Goal: Task Accomplishment & Management: Manage account settings

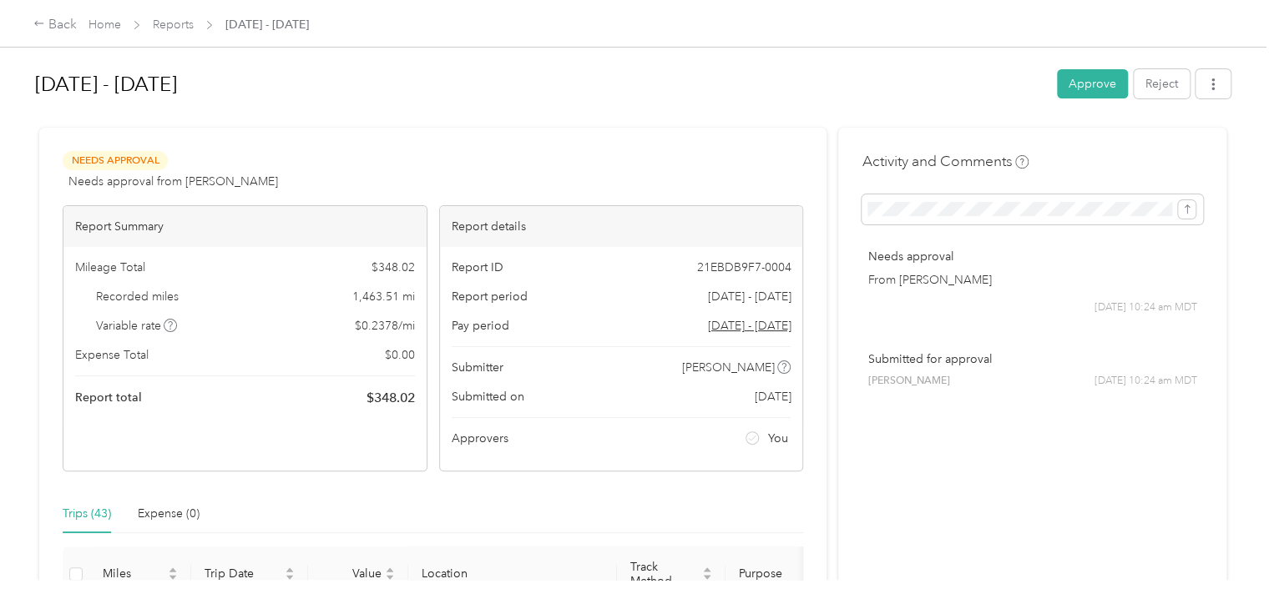
click at [1092, 77] on button "Approve" at bounding box center [1092, 83] width 71 height 29
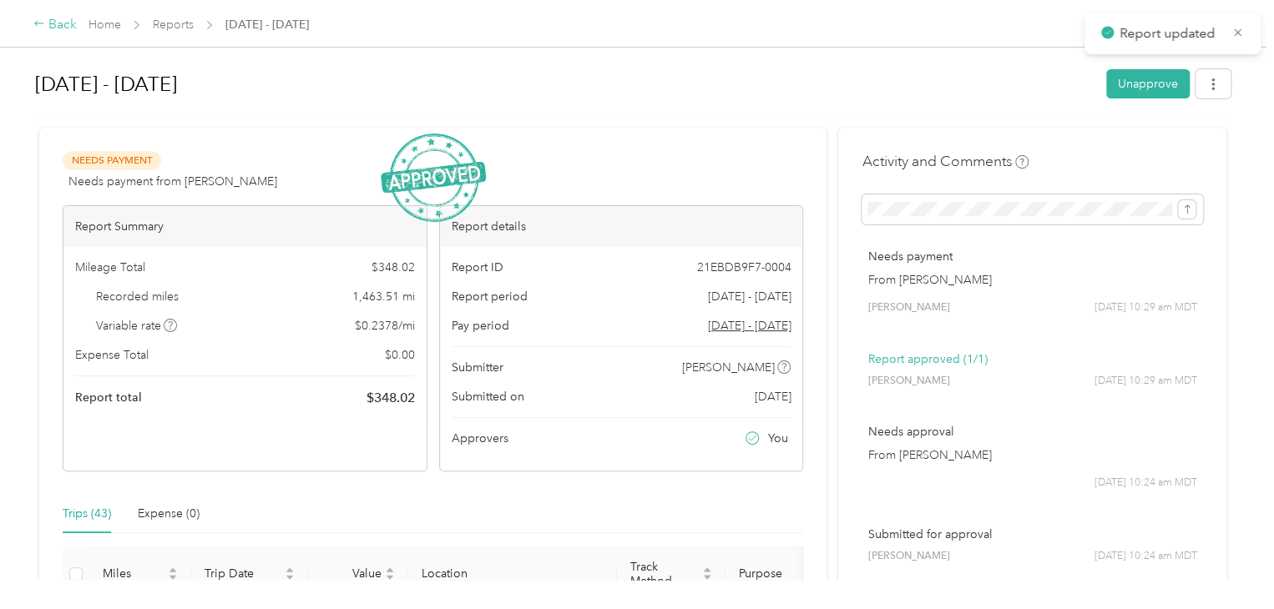
click at [67, 29] on div "Back" at bounding box center [54, 25] width 43 height 20
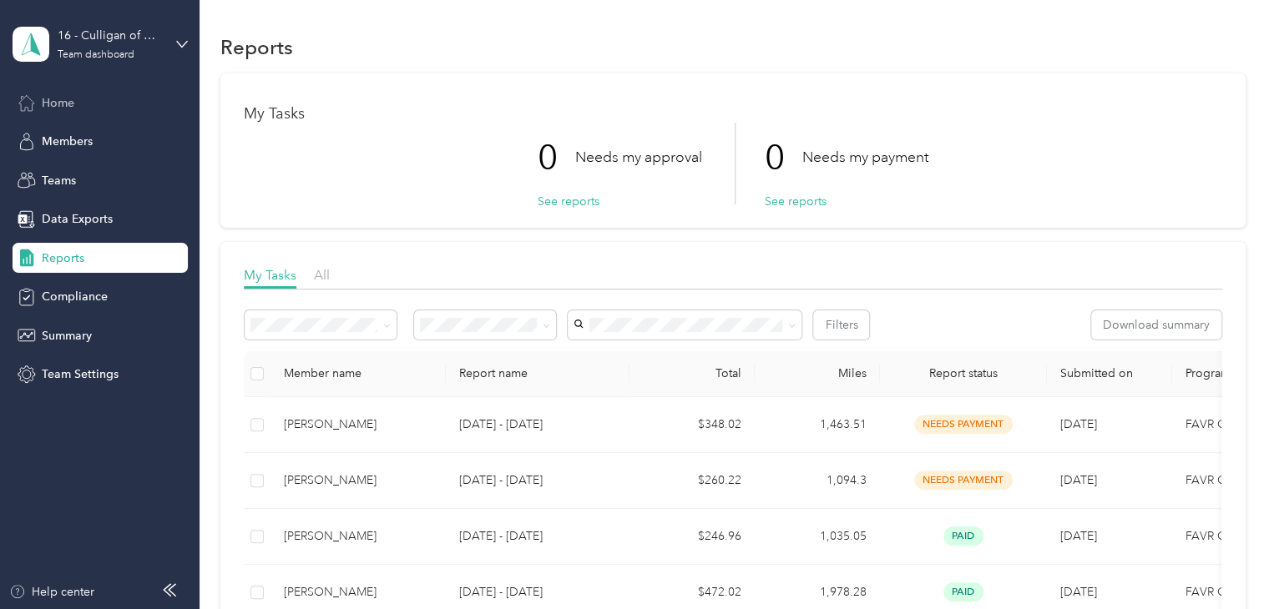
click at [75, 101] on div "Home" at bounding box center [100, 103] width 175 height 30
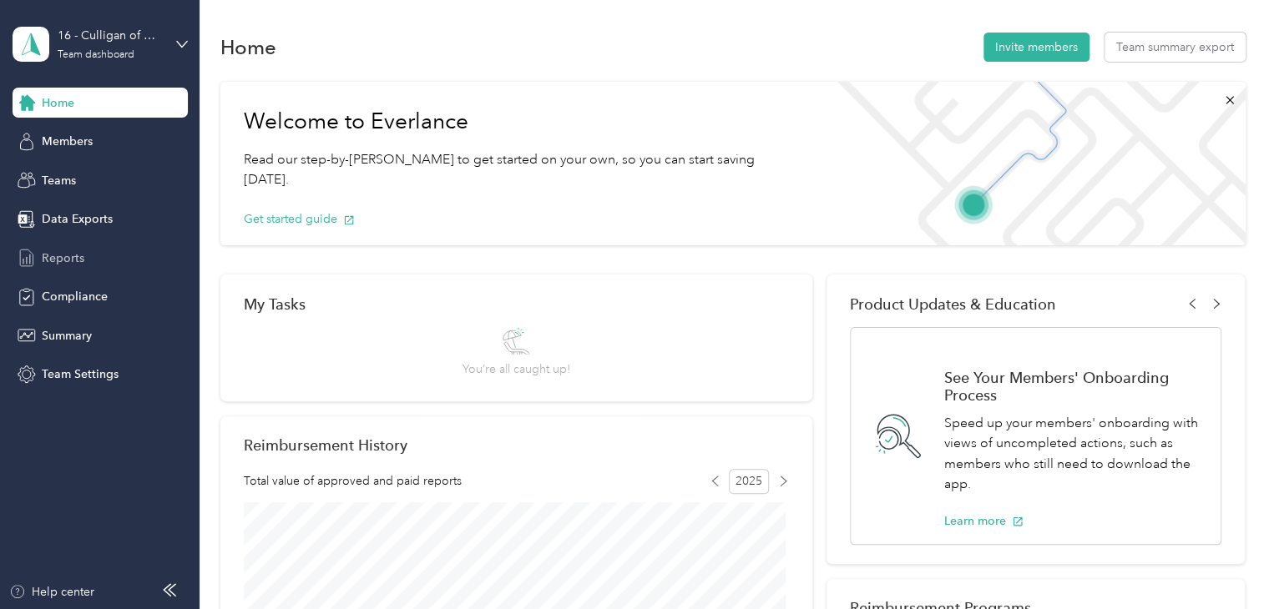
click at [60, 257] on span "Reports" at bounding box center [63, 259] width 43 height 18
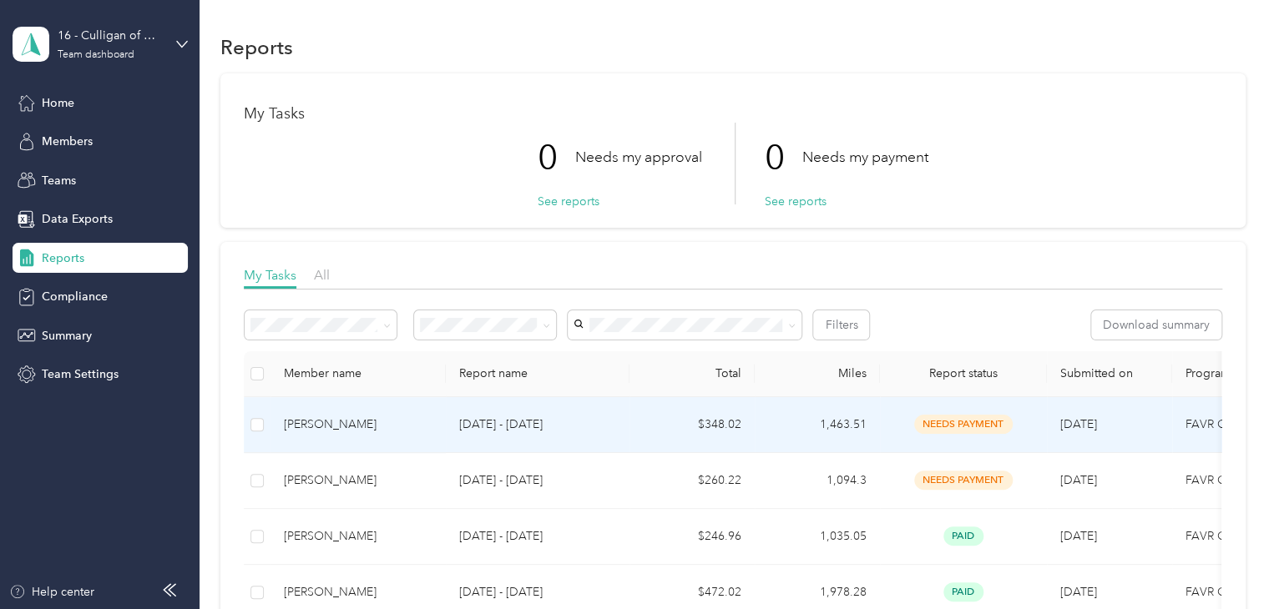
click at [310, 421] on div "[PERSON_NAME]" at bounding box center [358, 425] width 149 height 18
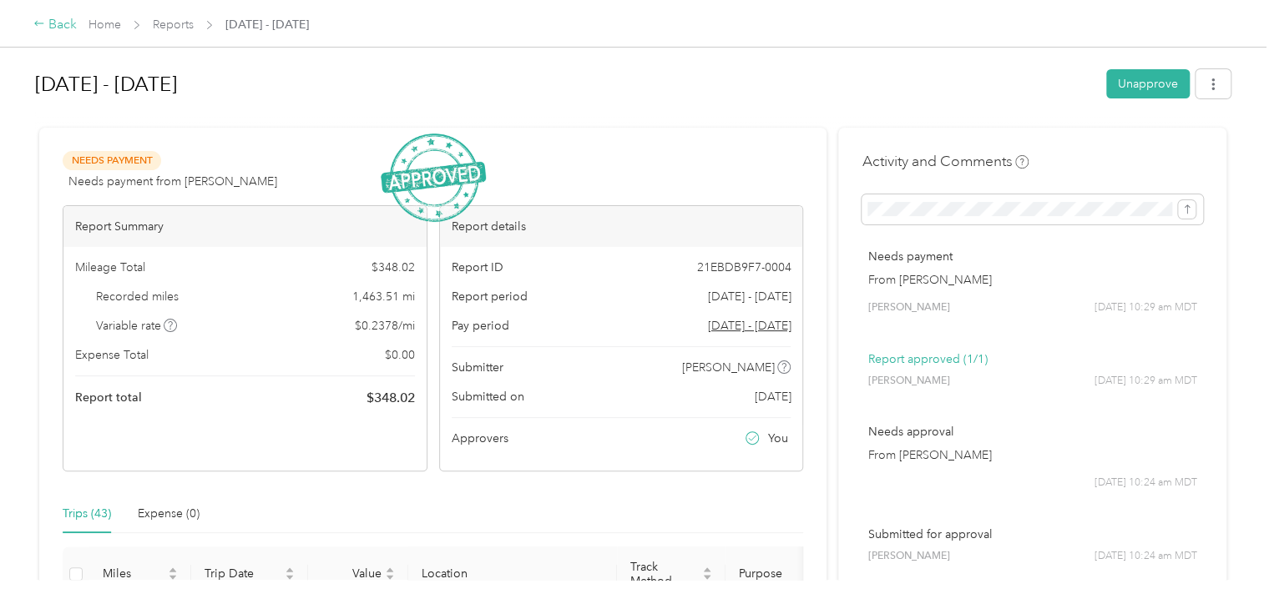
click at [63, 18] on div "Back" at bounding box center [54, 25] width 43 height 20
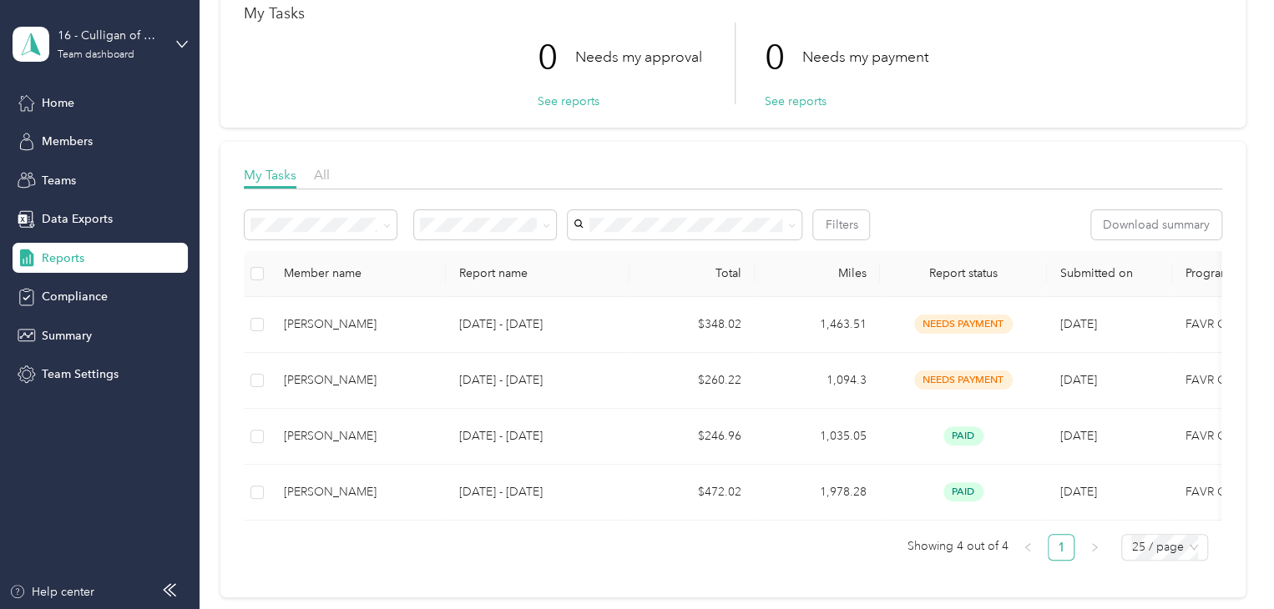
scroll to position [250, 0]
